Goal: Information Seeking & Learning: Learn about a topic

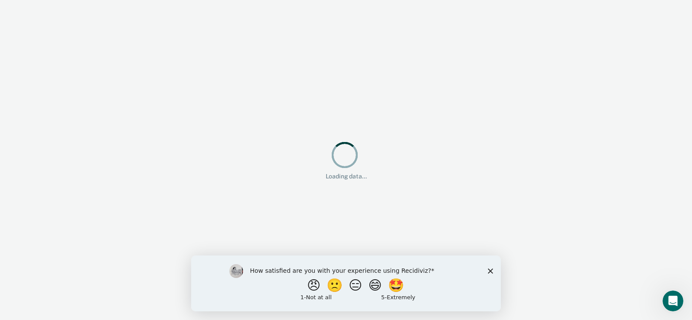
click at [493, 271] on icon "Close survey" at bounding box center [490, 270] width 5 height 5
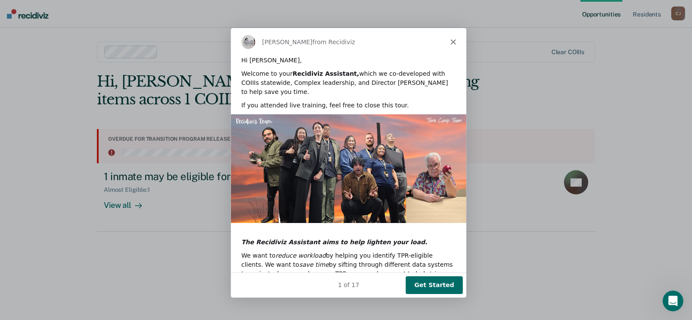
click at [451, 42] on icon "Close" at bounding box center [452, 41] width 5 height 5
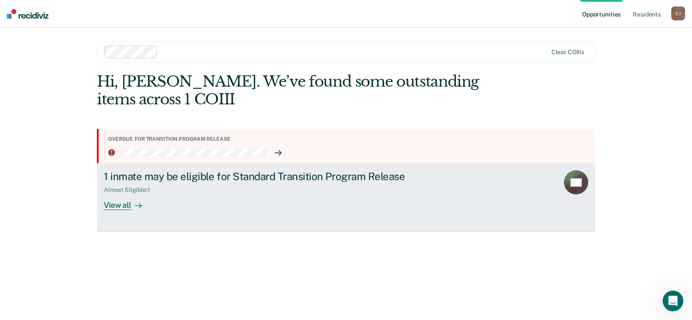
click at [113, 203] on div "View all" at bounding box center [128, 201] width 48 height 17
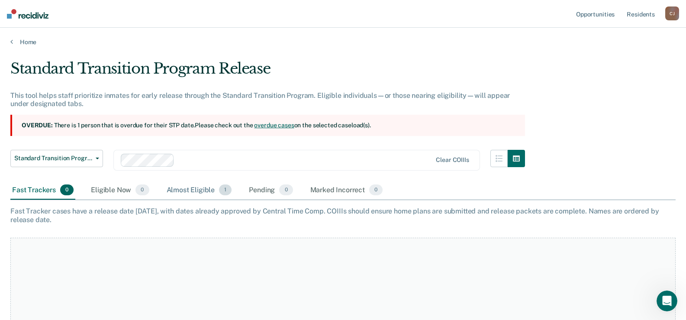
click at [192, 187] on div "Almost Eligible 1" at bounding box center [199, 190] width 69 height 19
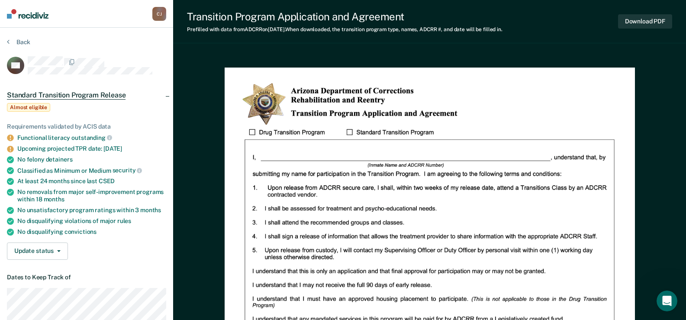
click at [160, 55] on div "Back" at bounding box center [86, 47] width 159 height 18
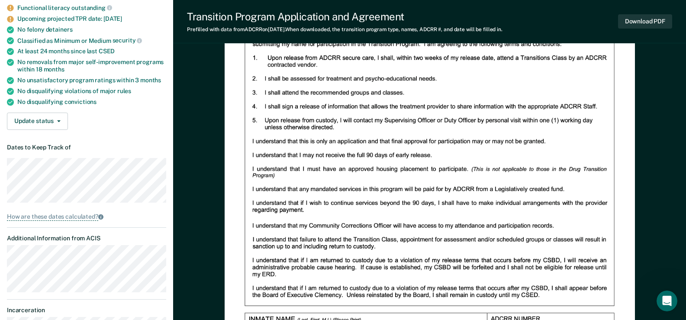
scroll to position [87, 0]
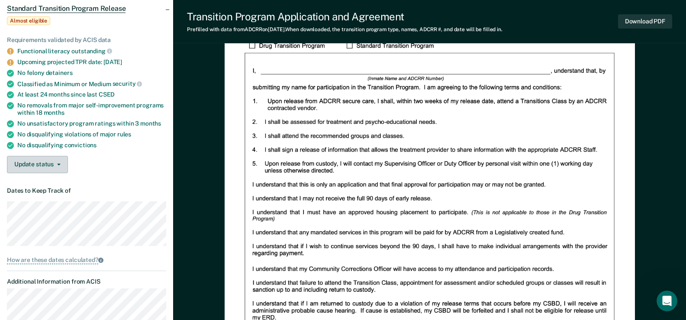
click at [60, 164] on icon "button" at bounding box center [58, 165] width 3 height 2
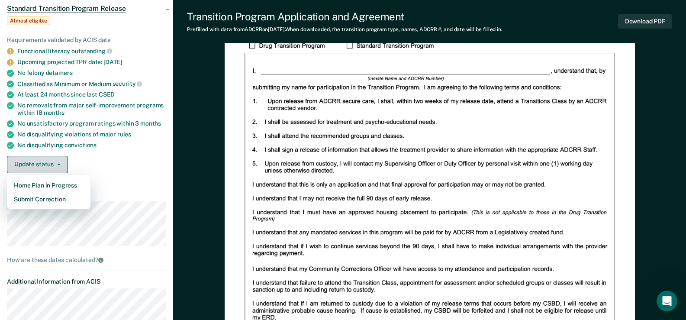
click at [59, 164] on icon "button" at bounding box center [58, 165] width 3 height 2
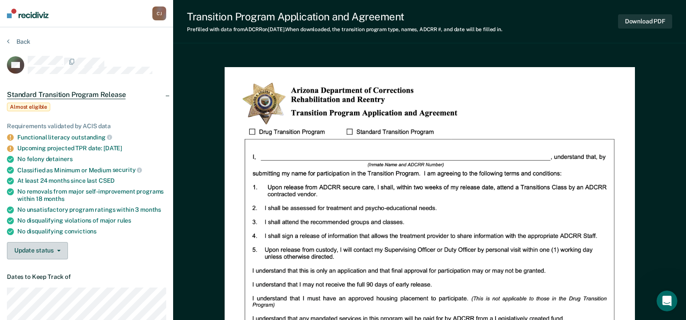
scroll to position [0, 0]
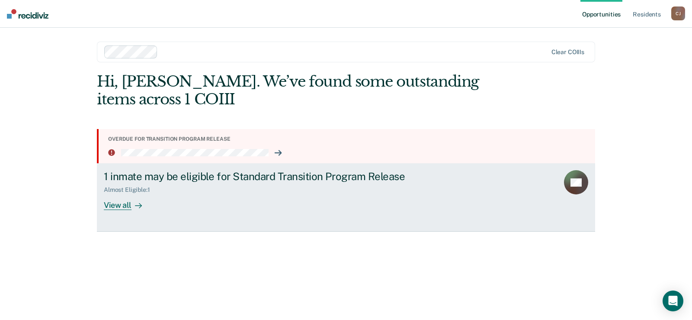
click at [124, 205] on div "View all" at bounding box center [128, 201] width 48 height 17
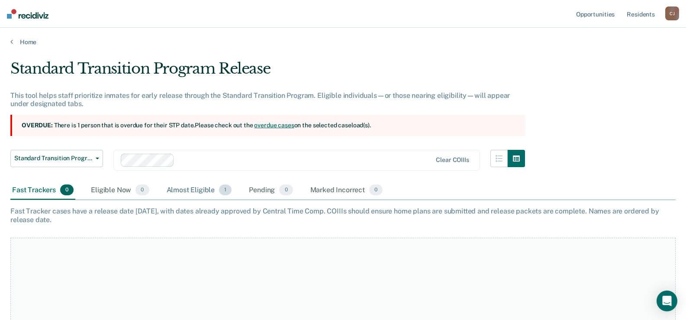
click at [202, 189] on div "Almost Eligible 1" at bounding box center [199, 190] width 69 height 19
